Goal: Transaction & Acquisition: Purchase product/service

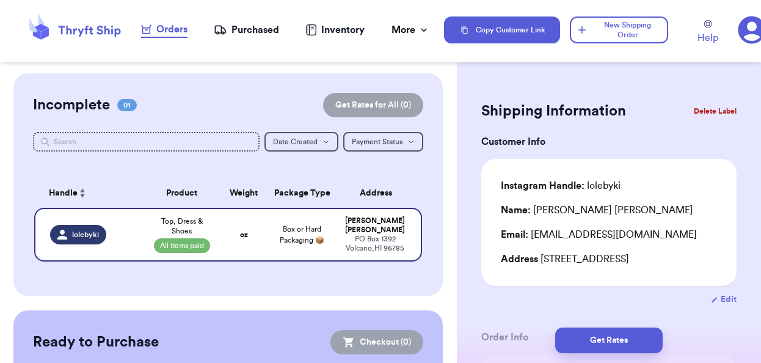
select select "paid"
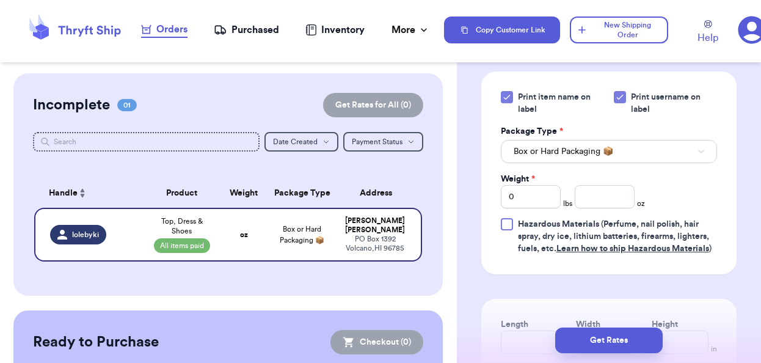
scroll to position [501, 0]
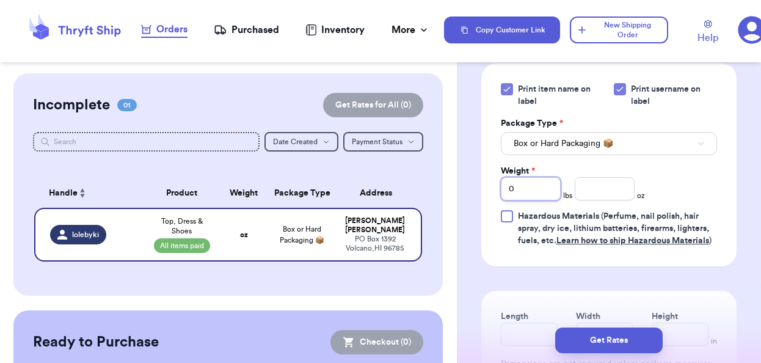
click at [528, 187] on input "0" at bounding box center [531, 188] width 60 height 23
type input "3"
click at [605, 192] on input "number" at bounding box center [604, 188] width 60 height 23
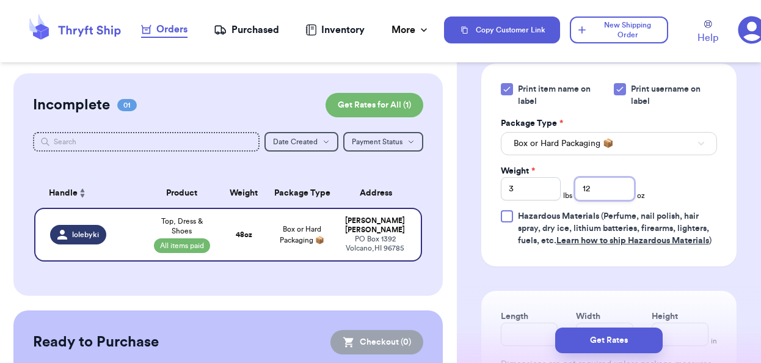
type input "12"
click at [688, 176] on div "Print item name on label Print username on label Package Type * Box or Hard Pac…" at bounding box center [609, 165] width 216 height 164
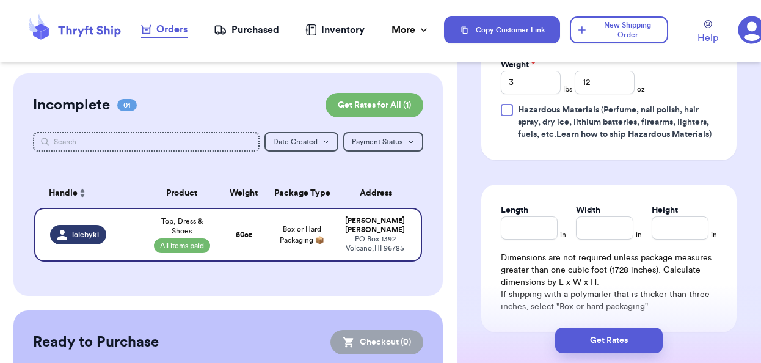
scroll to position [619, 0]
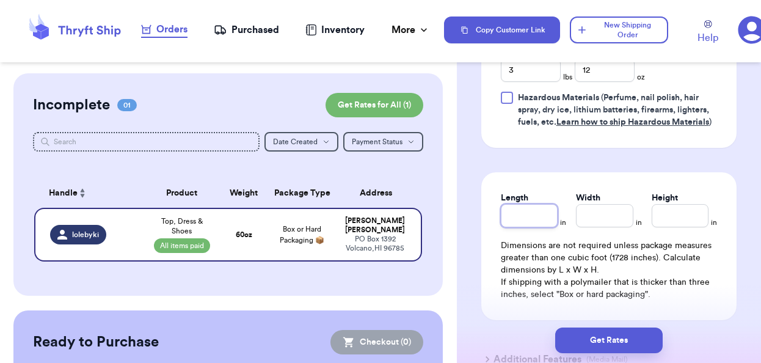
click at [523, 214] on input "Length" at bounding box center [529, 215] width 57 height 23
type input "17"
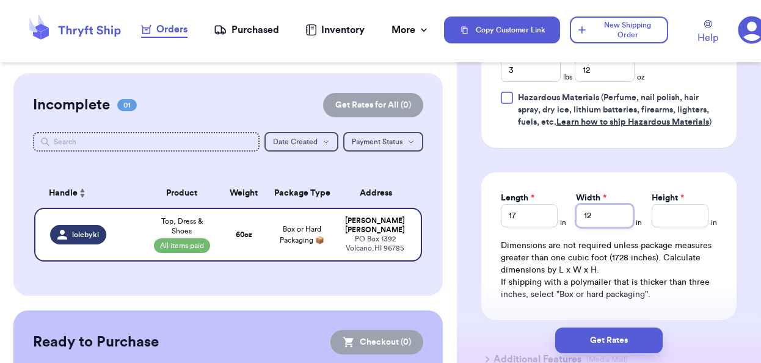
type input "12"
type input "13"
click at [725, 322] on div "Get Rates" at bounding box center [609, 339] width 304 height 45
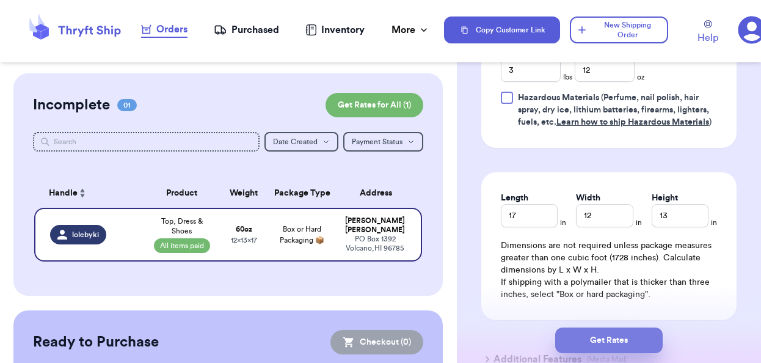
click at [623, 335] on button "Get Rates" at bounding box center [608, 340] width 107 height 26
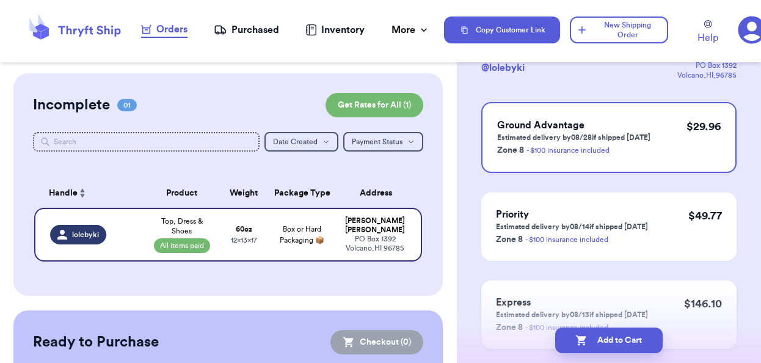
scroll to position [0, 0]
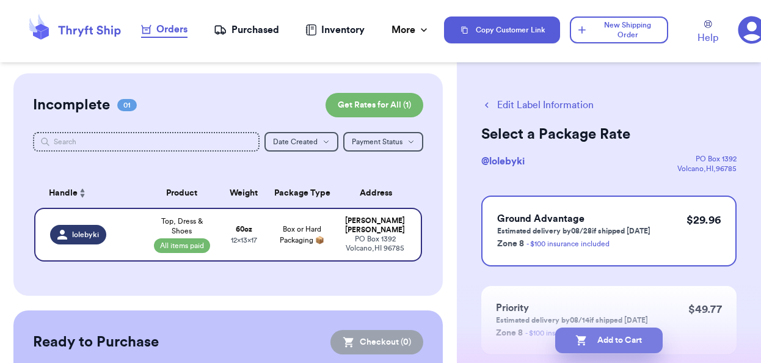
click at [614, 339] on button "Add to Cart" at bounding box center [608, 340] width 107 height 26
checkbox input "true"
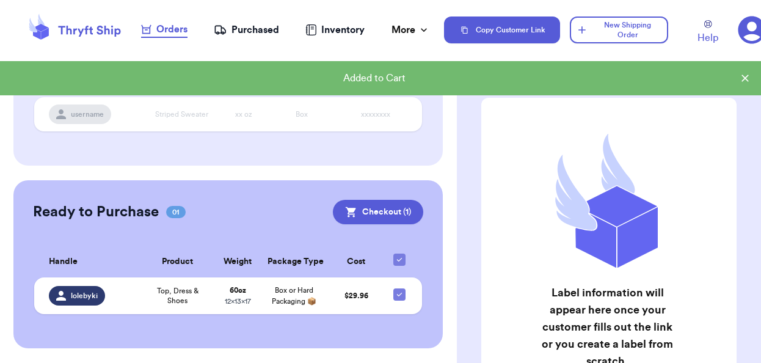
scroll to position [120, 0]
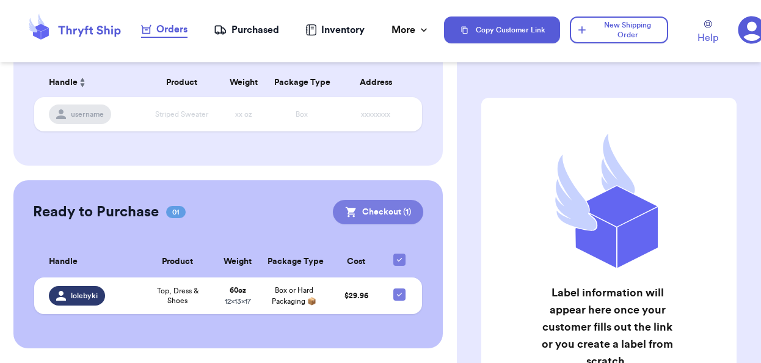
click at [369, 200] on button "Checkout ( 1 )" at bounding box center [378, 212] width 90 height 24
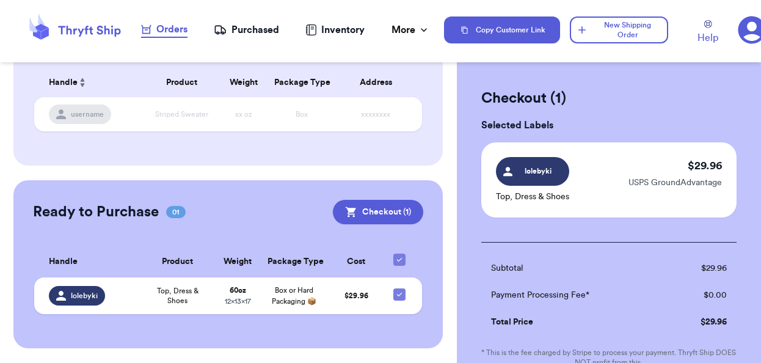
scroll to position [3, 0]
